Goal: Transaction & Acquisition: Purchase product/service

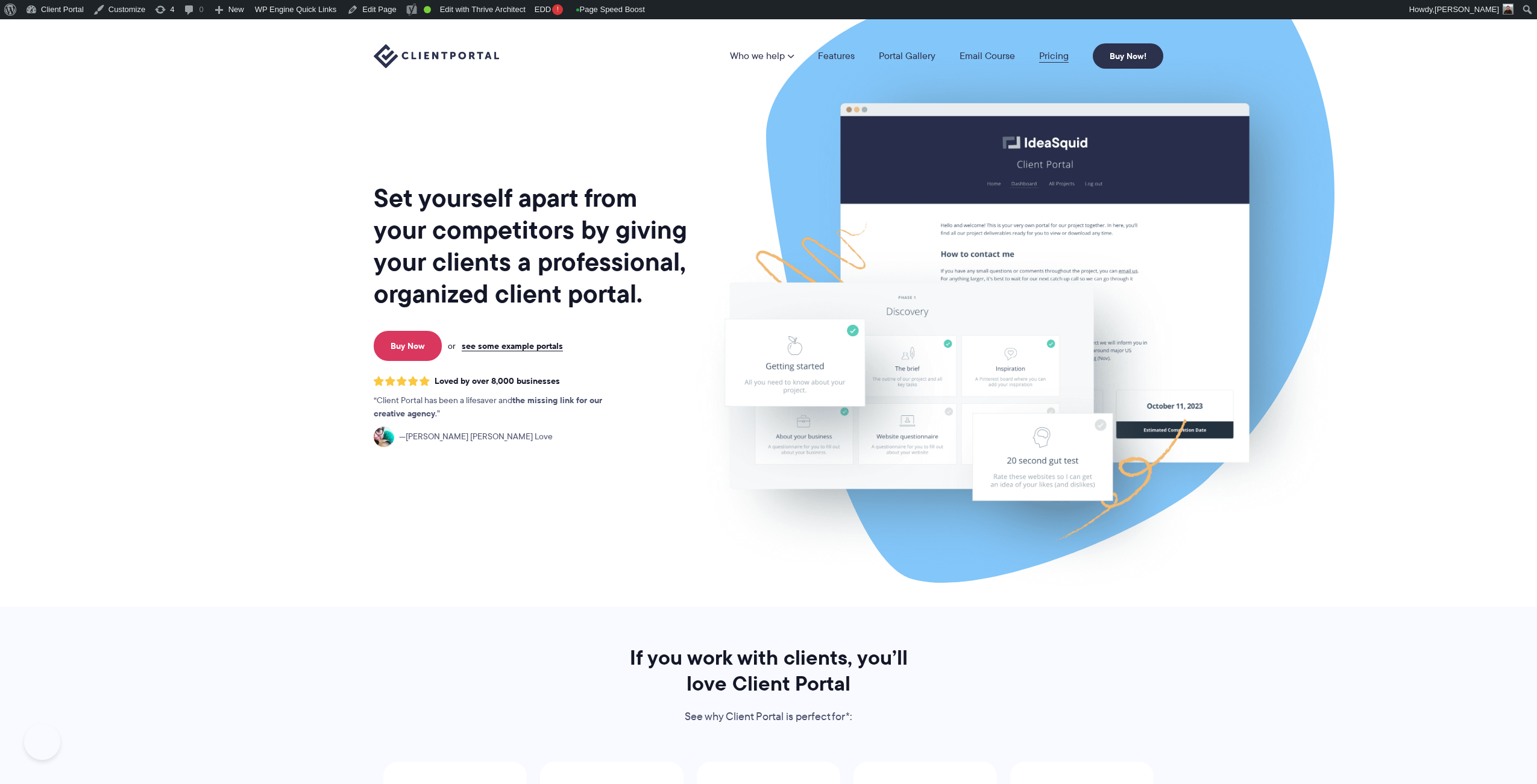
click at [1055, 55] on link "Pricing" at bounding box center [1053, 56] width 29 height 10
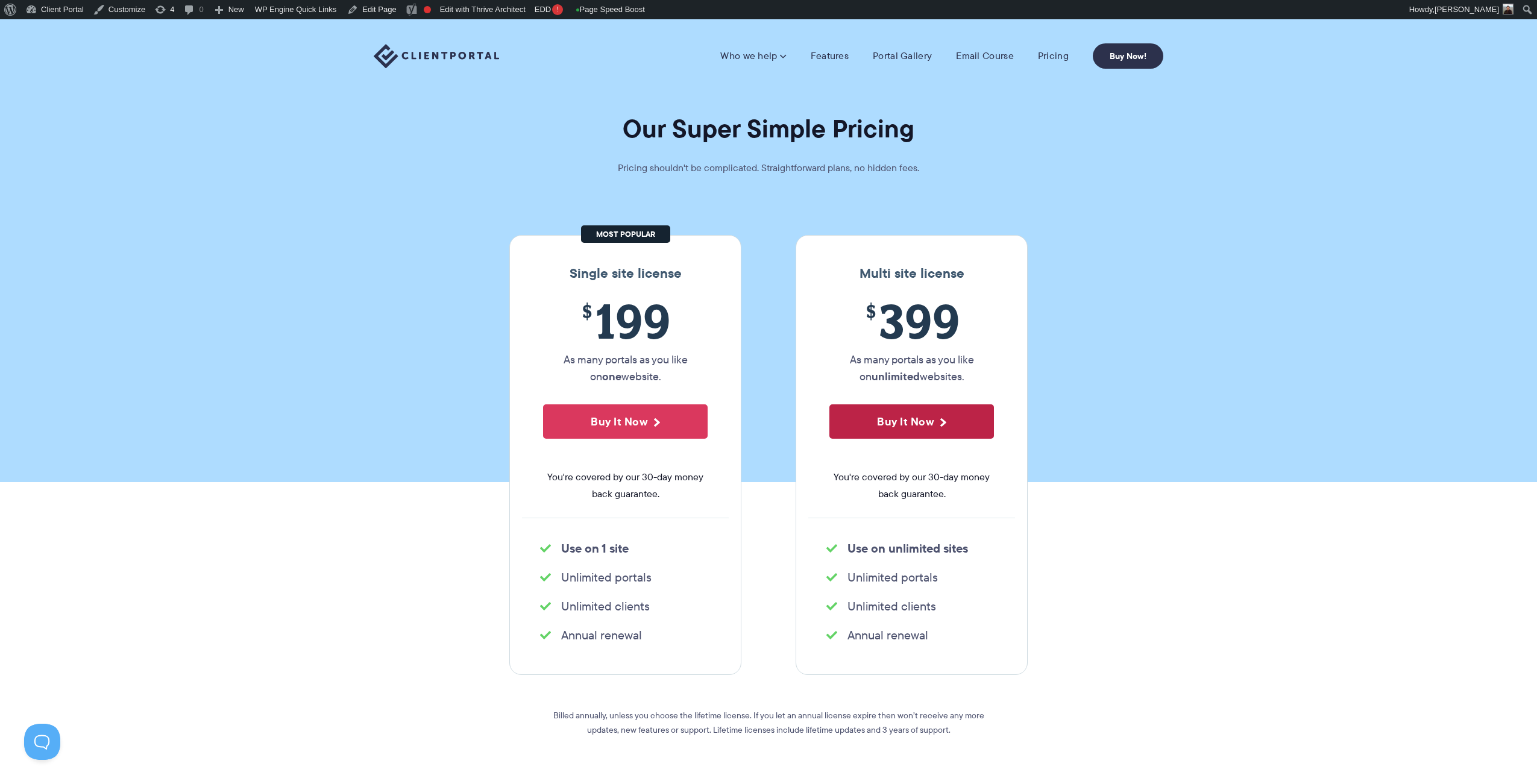
click at [920, 418] on button "Buy It Now" at bounding box center [911, 421] width 165 height 35
click at [1140, 375] on section "Our Super Simple Pricing Pricing shouldn't be complicated. Straightforward plan…" at bounding box center [768, 251] width 1537 height 463
